Goal: Use online tool/utility: Utilize a website feature to perform a specific function

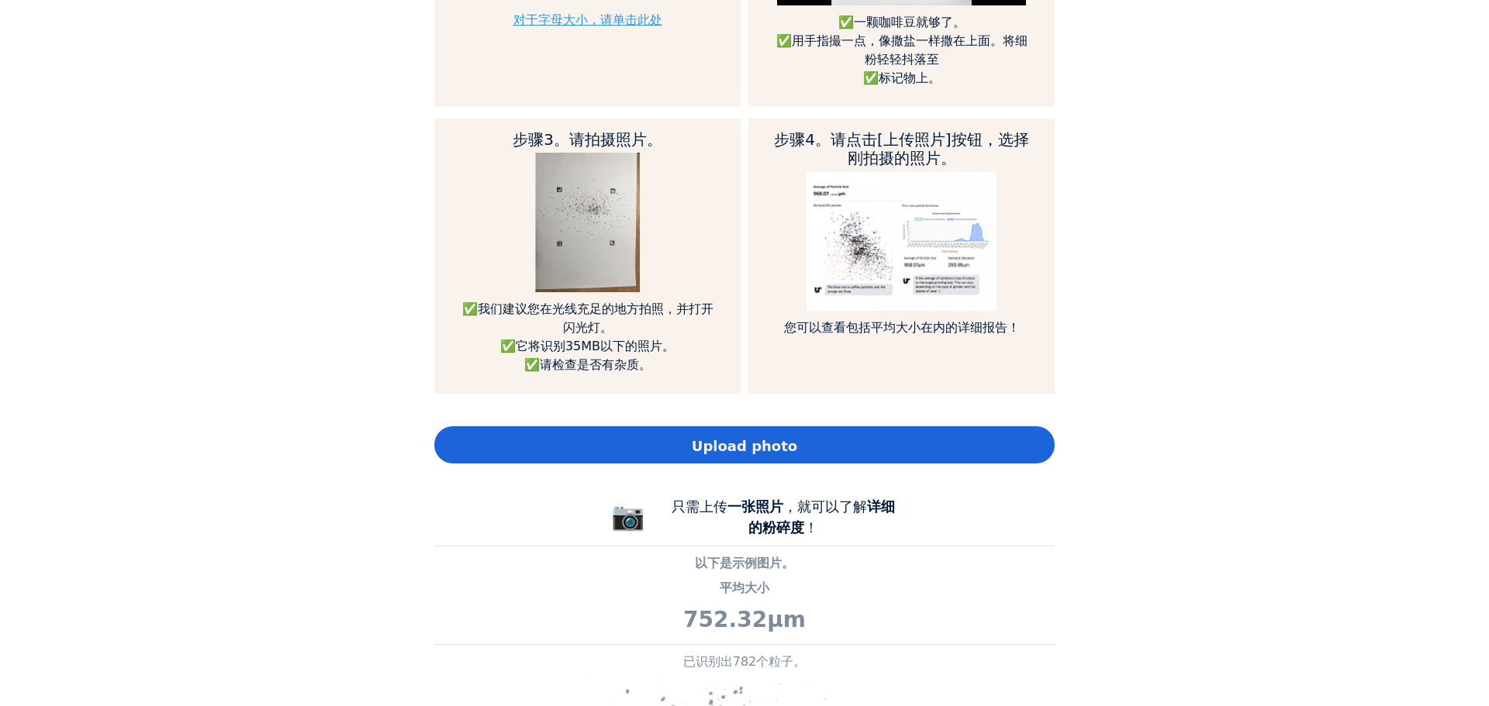
scroll to position [1034, 0]
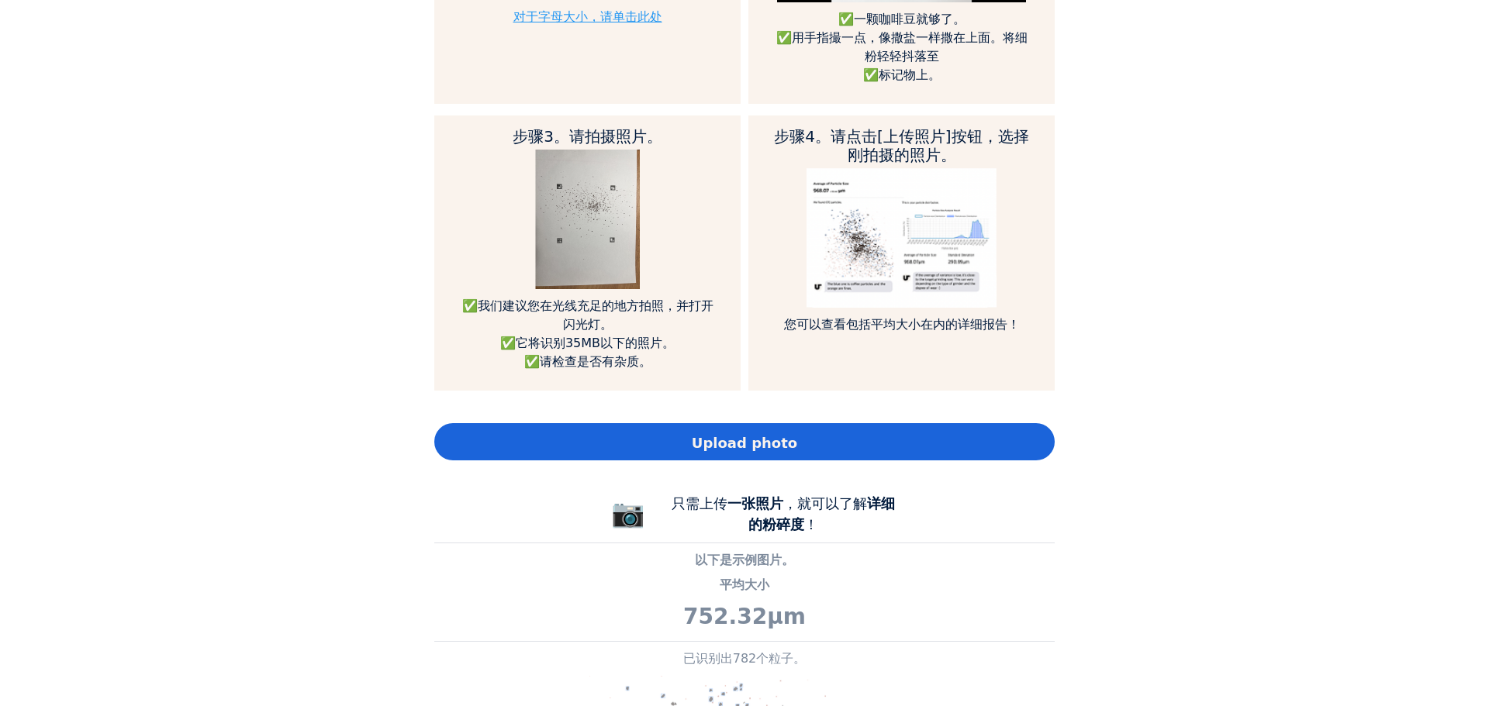
click at [721, 433] on span "Upload photo" at bounding box center [744, 443] width 105 height 21
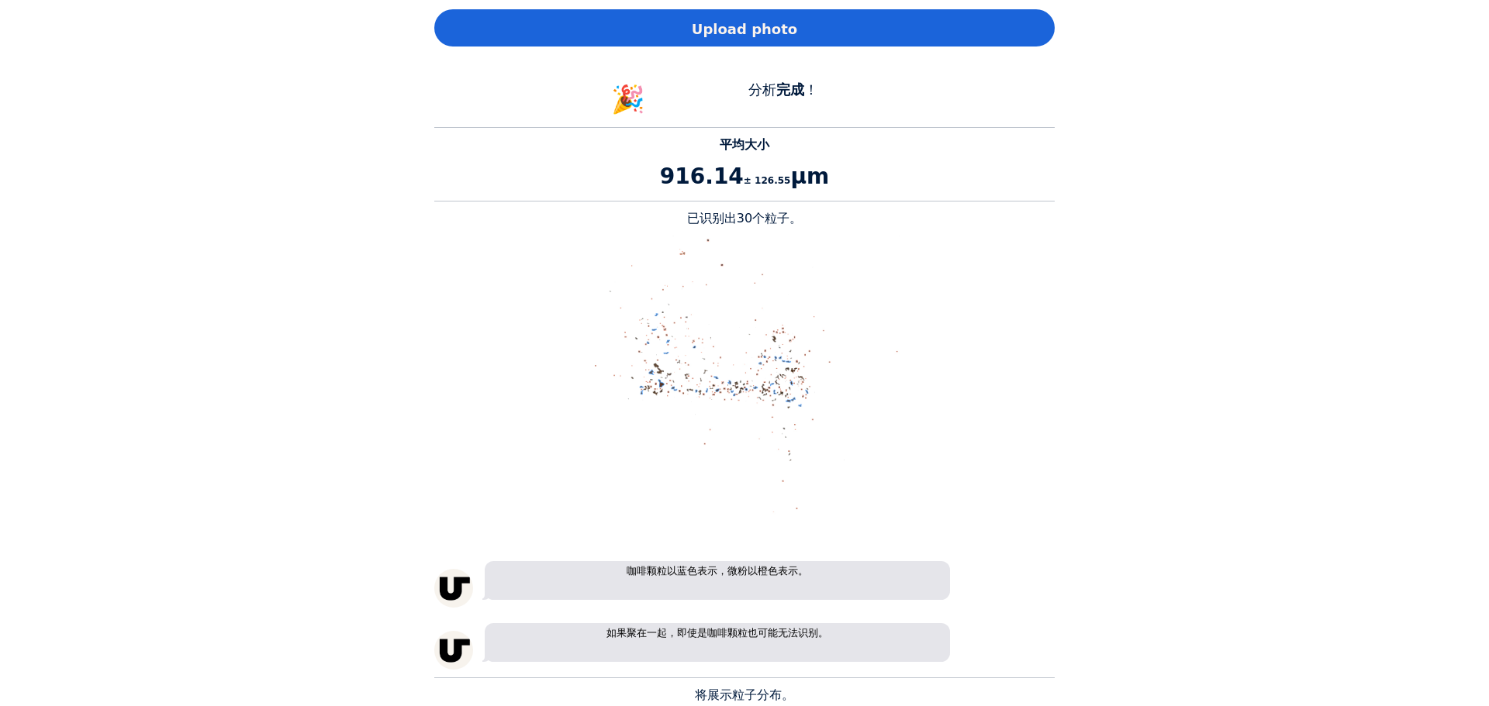
scroll to position [2037, 620]
click at [704, 34] on span "Upload photo" at bounding box center [744, 29] width 105 height 21
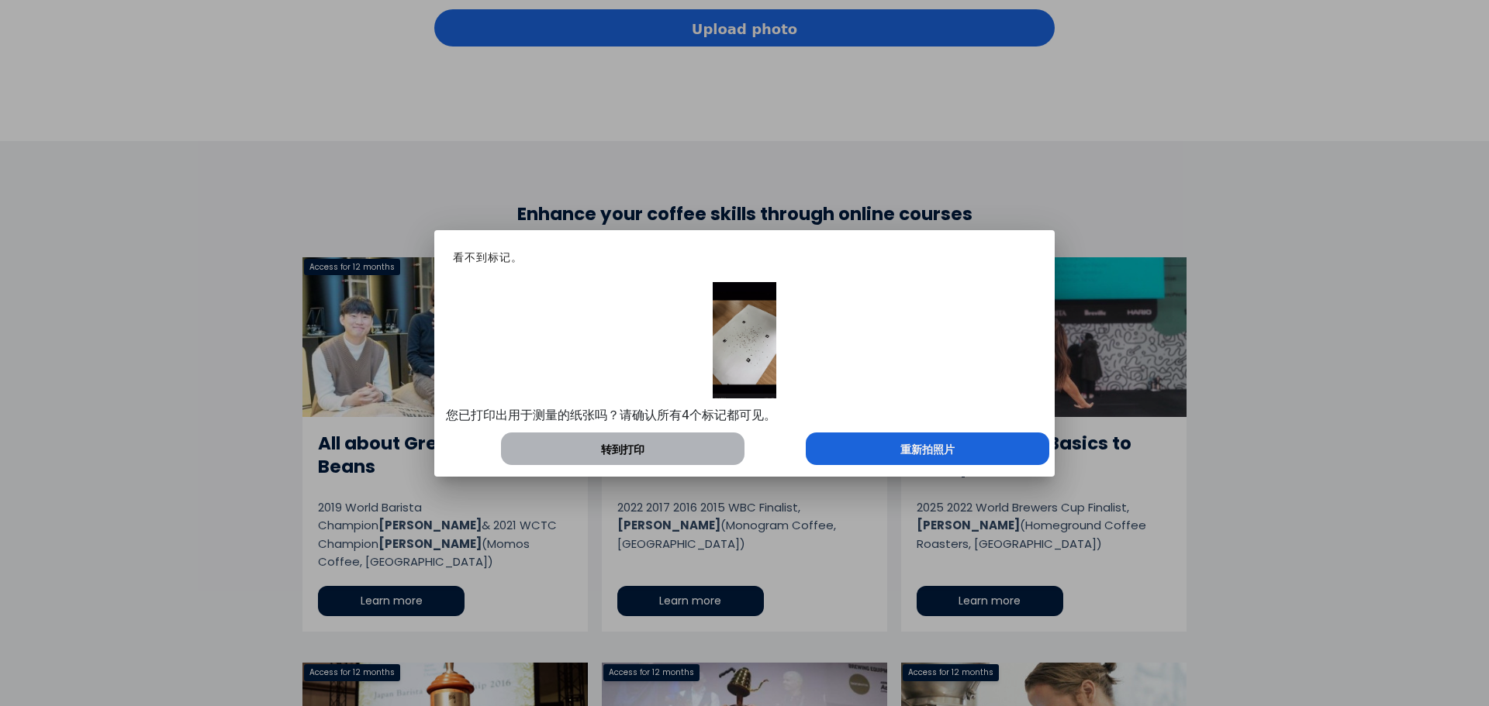
click at [944, 442] on span "重新拍照片" at bounding box center [927, 450] width 54 height 16
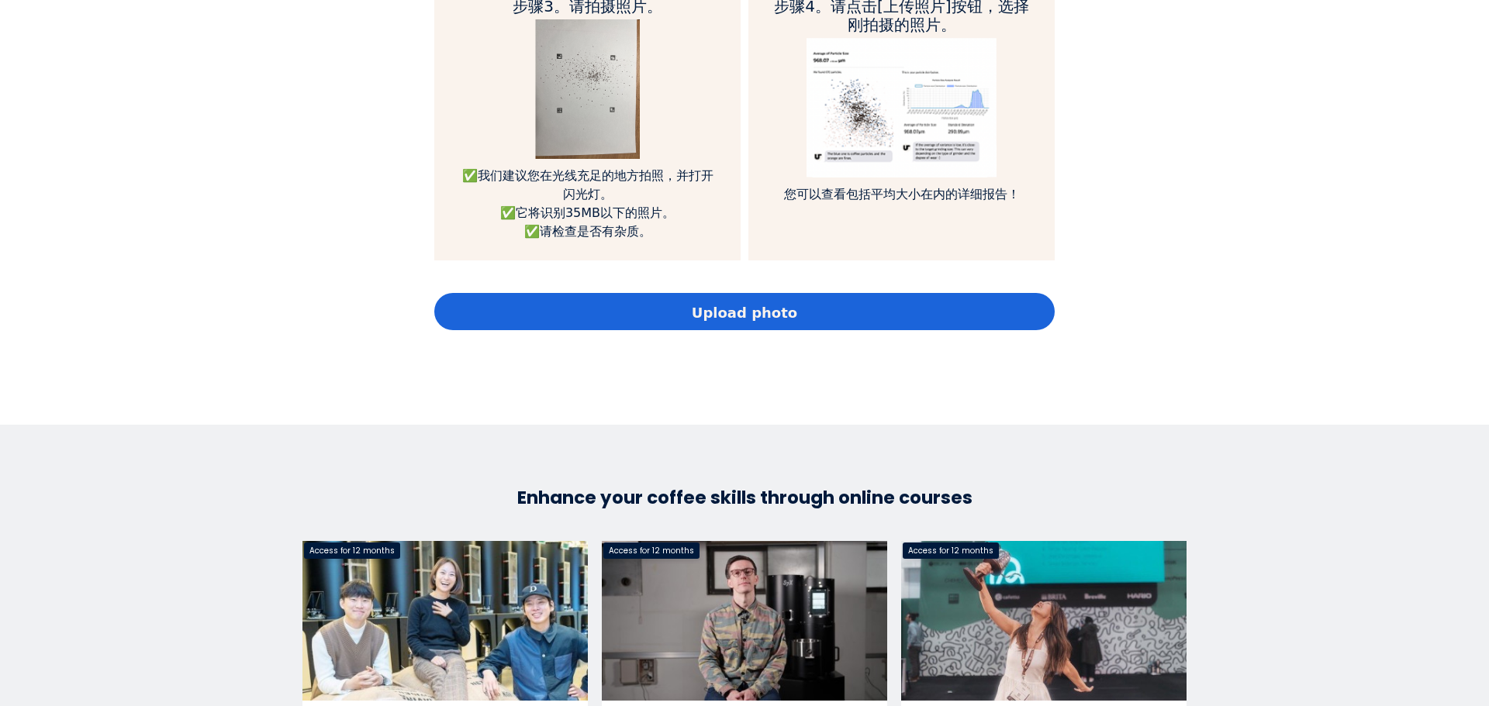
scroll to position [931, 0]
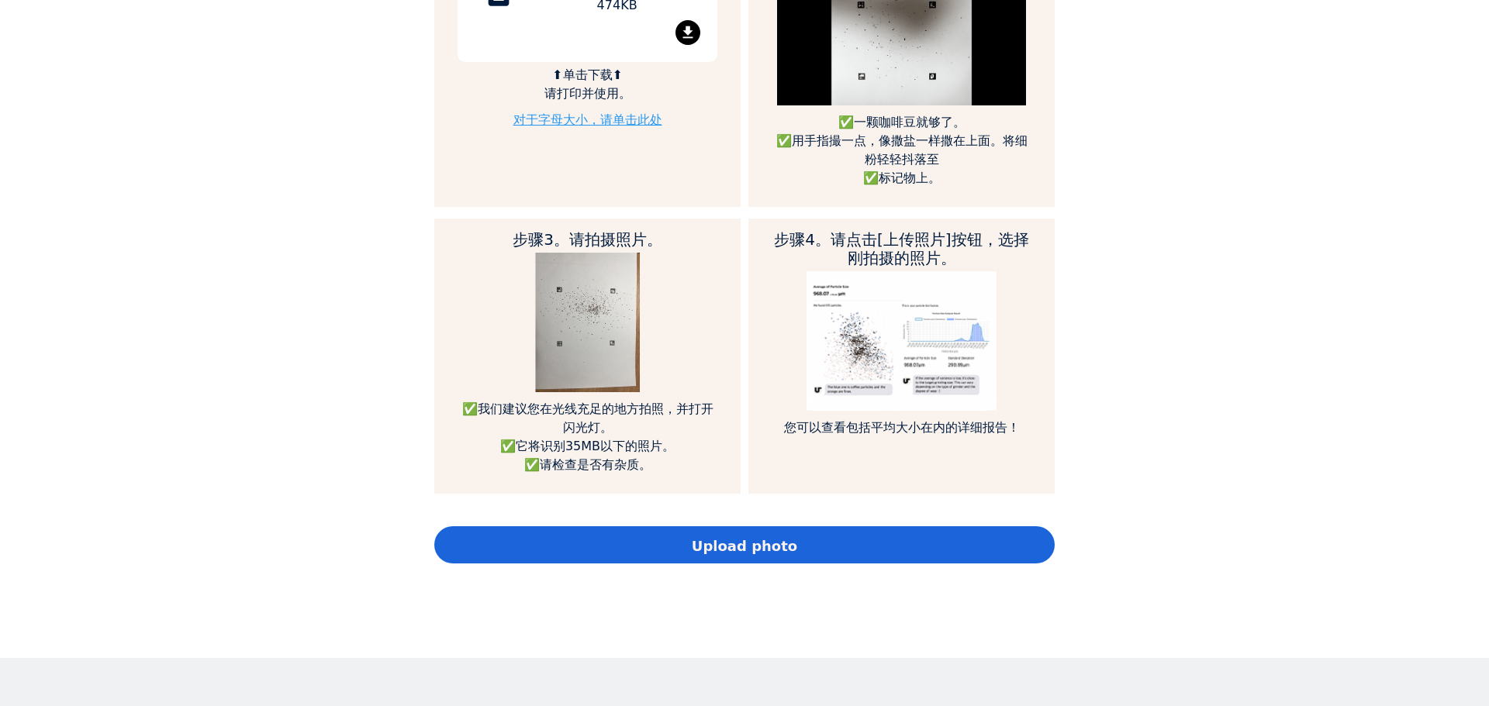
click at [689, 537] on div "Upload photo" at bounding box center [744, 545] width 620 height 37
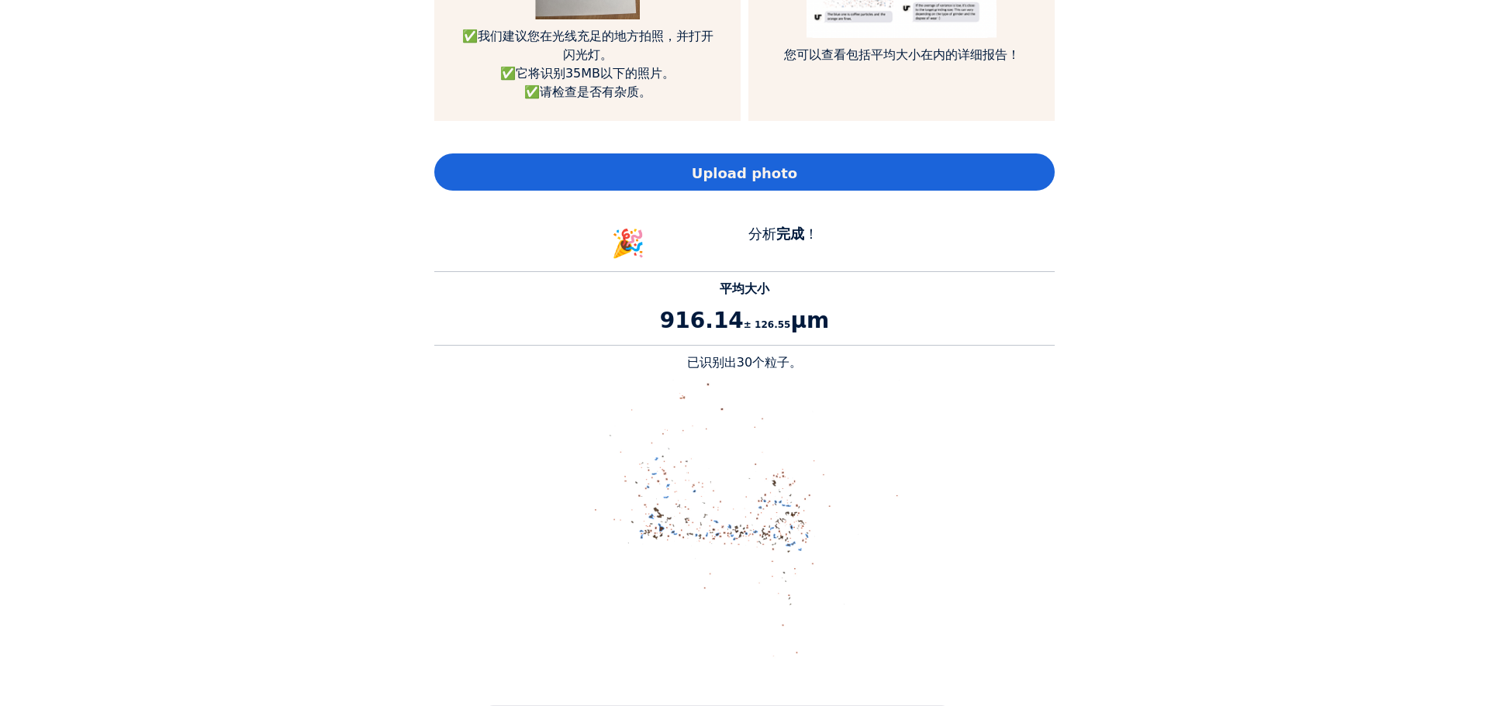
scroll to position [1551, 0]
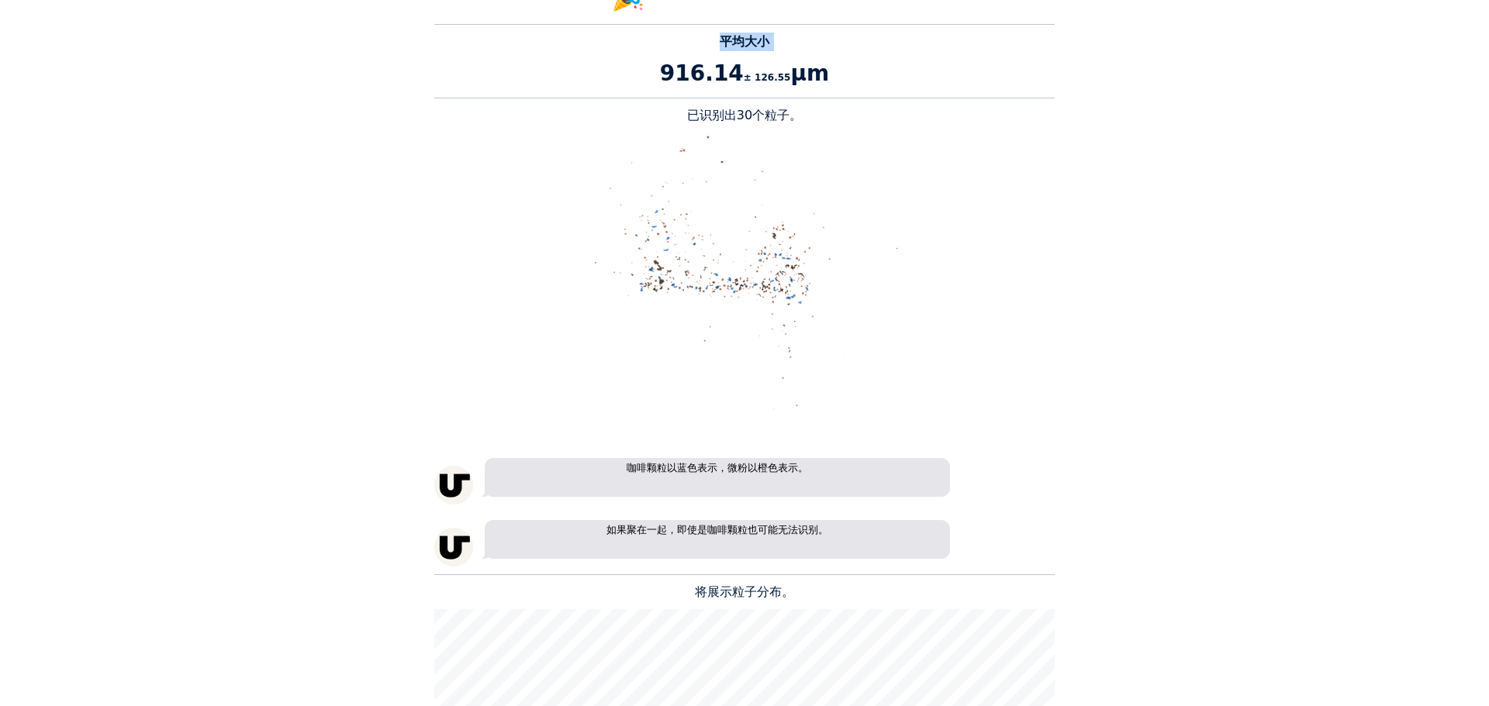
drag, startPoint x: 656, startPoint y: 79, endPoint x: 786, endPoint y: 92, distance: 130.2
click at [781, 90] on div "平均大小 916.14 ± 126.55 μm 已识别出30个粒子。 咖啡颗粒以蓝色表示，微粉以橙色表示。 如果聚在一起，即使是咖啡颗粒也可能无法识别。 将展…" at bounding box center [744, 599] width 620 height 1150
click at [803, 85] on p "916.14 ± 126.55 μm" at bounding box center [744, 73] width 620 height 33
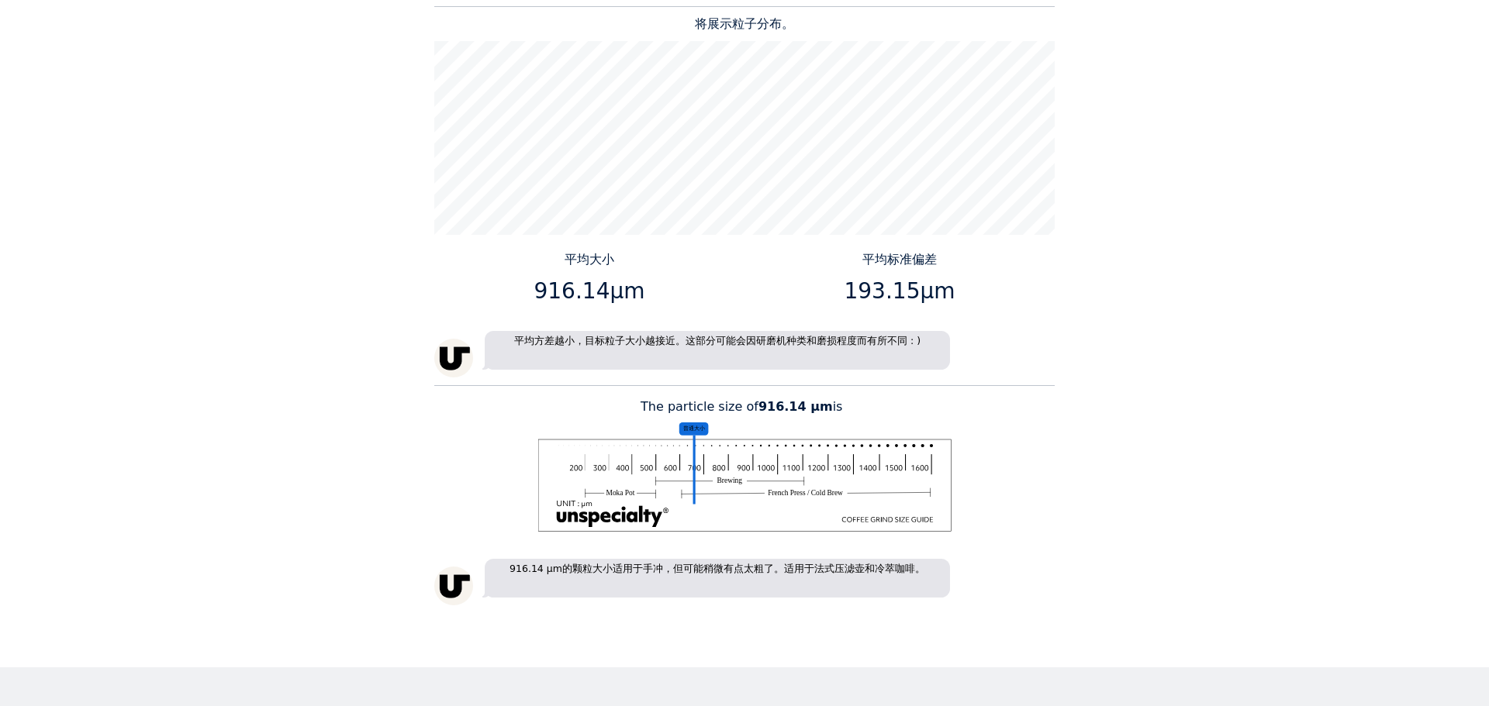
scroll to position [2275, 0]
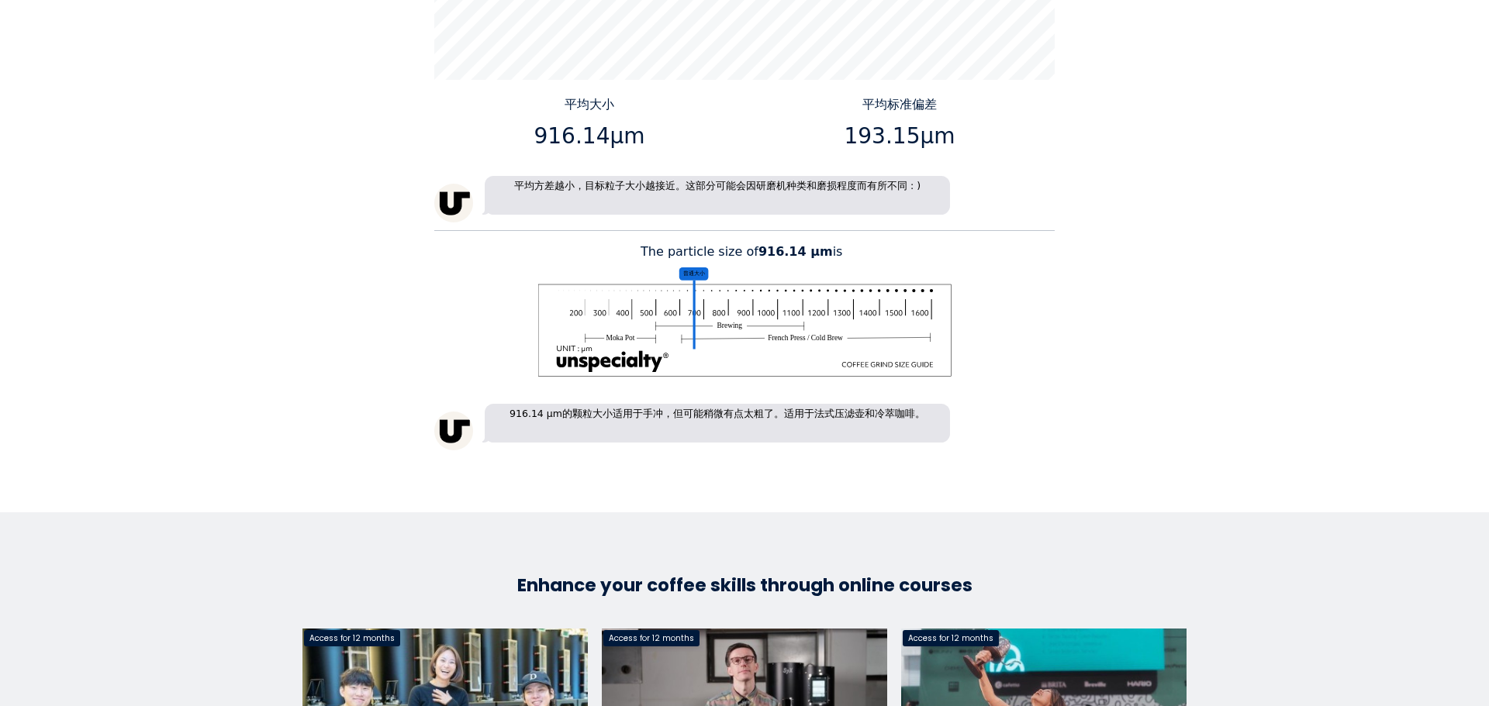
click at [302, 502] on div "Home Courses About us Tools Sign in" at bounding box center [744, 353] width 1489 height 706
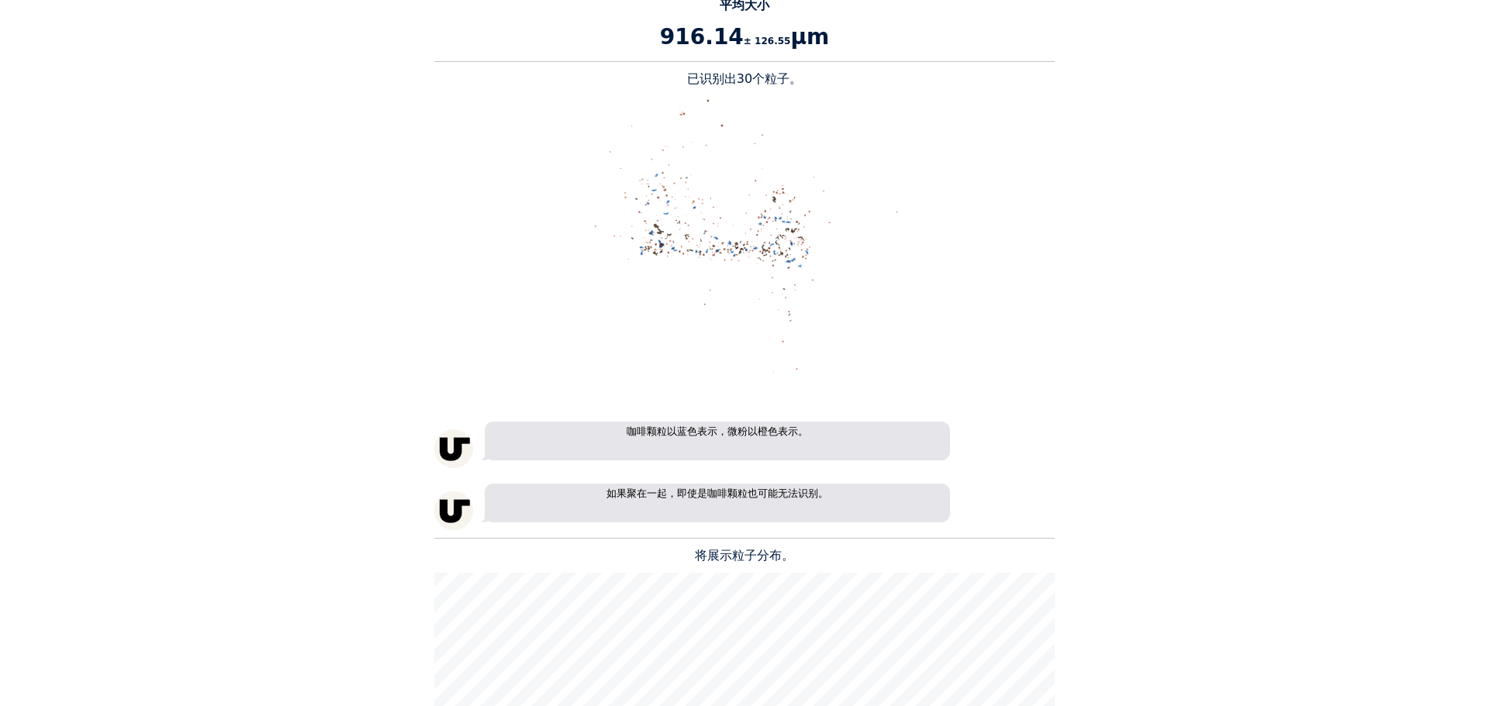
scroll to position [1344, 0]
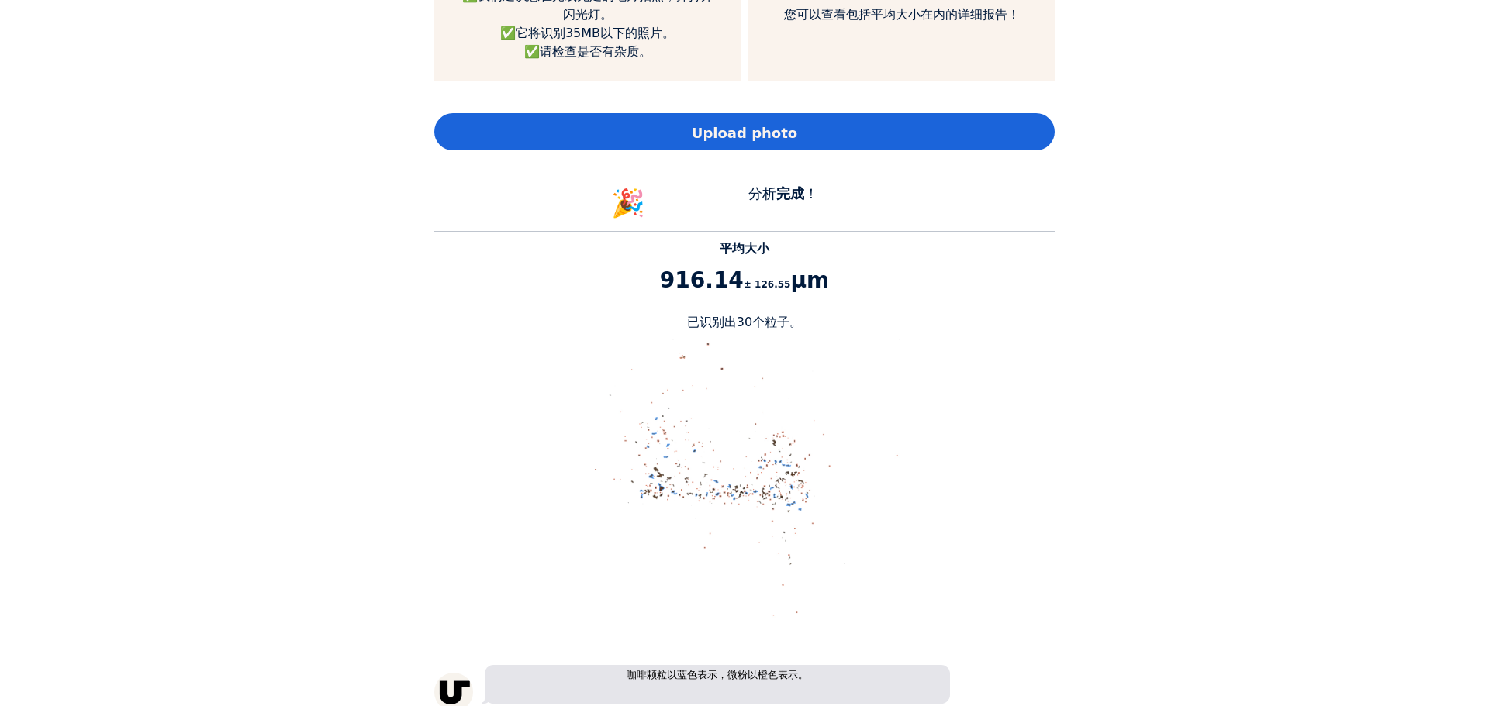
click at [1193, 58] on div "Home Courses About us Tools Sign in" at bounding box center [744, 353] width 1489 height 706
